Goal: Navigation & Orientation: Find specific page/section

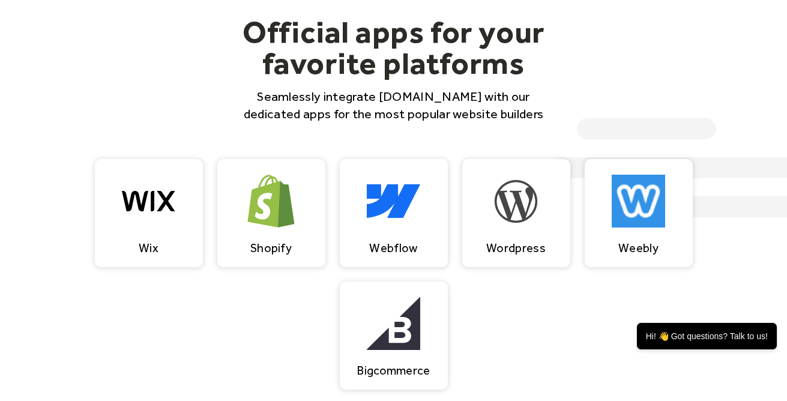
scroll to position [1015, 0]
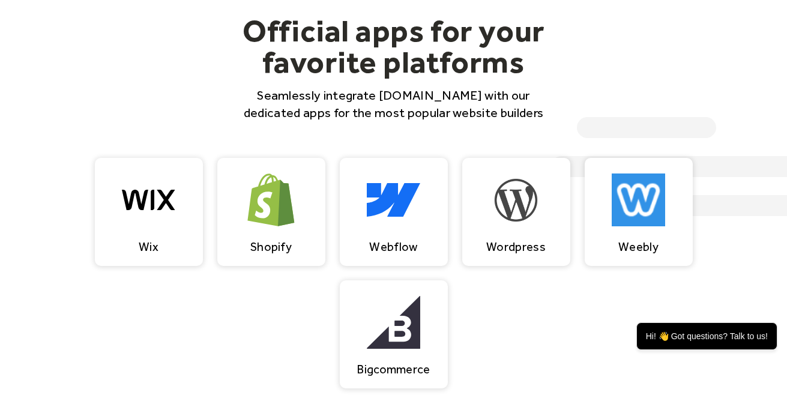
click at [29, 189] on div "Official apps for your favorite platforms Seamlessly integrate EventsCalendar.c…" at bounding box center [393, 286] width 787 height 734
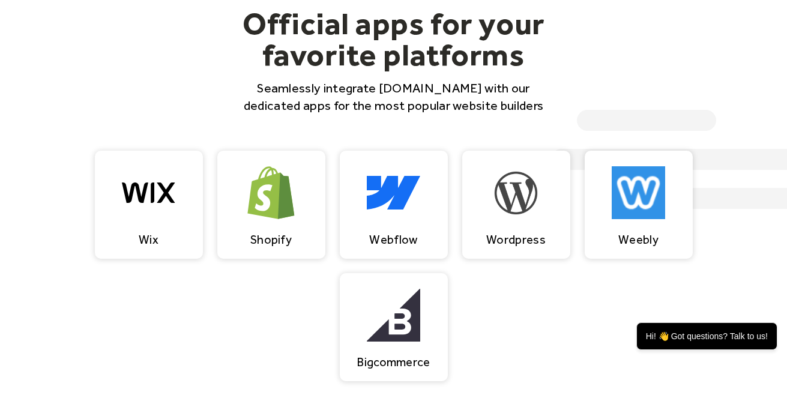
scroll to position [1037, 0]
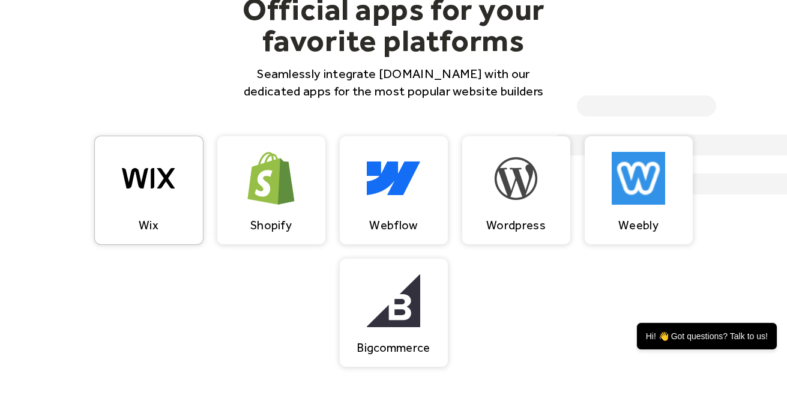
click at [155, 184] on img at bounding box center [148, 179] width 53 height 80
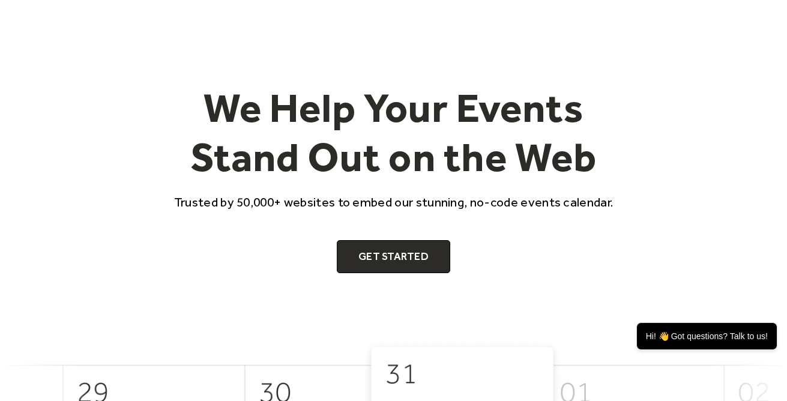
scroll to position [0, 0]
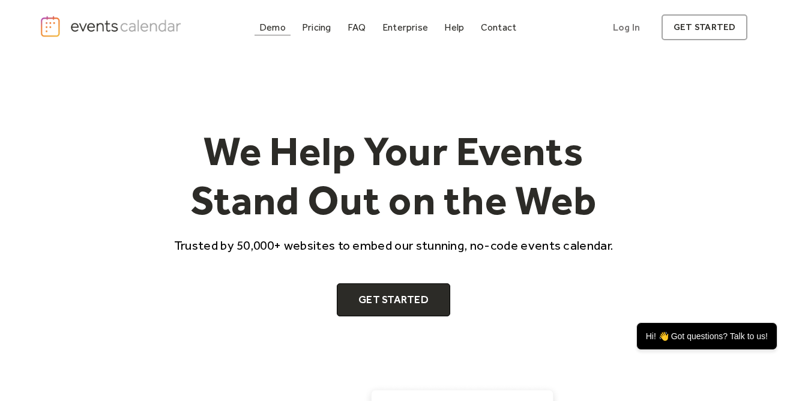
click at [278, 29] on div "Demo" at bounding box center [272, 27] width 26 height 7
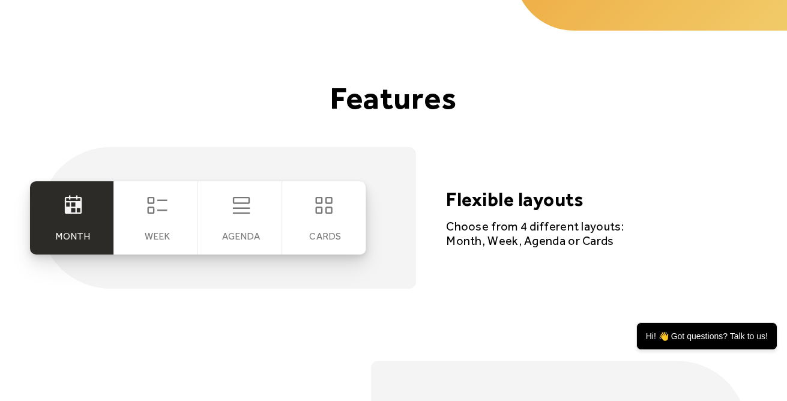
scroll to position [2272, 0]
click at [172, 220] on div "Week" at bounding box center [156, 218] width 84 height 73
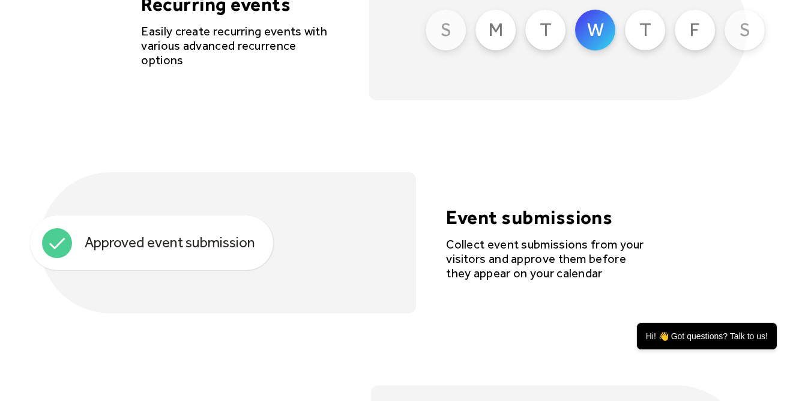
scroll to position [3100, 0]
